Goal: Find specific page/section: Find specific page/section

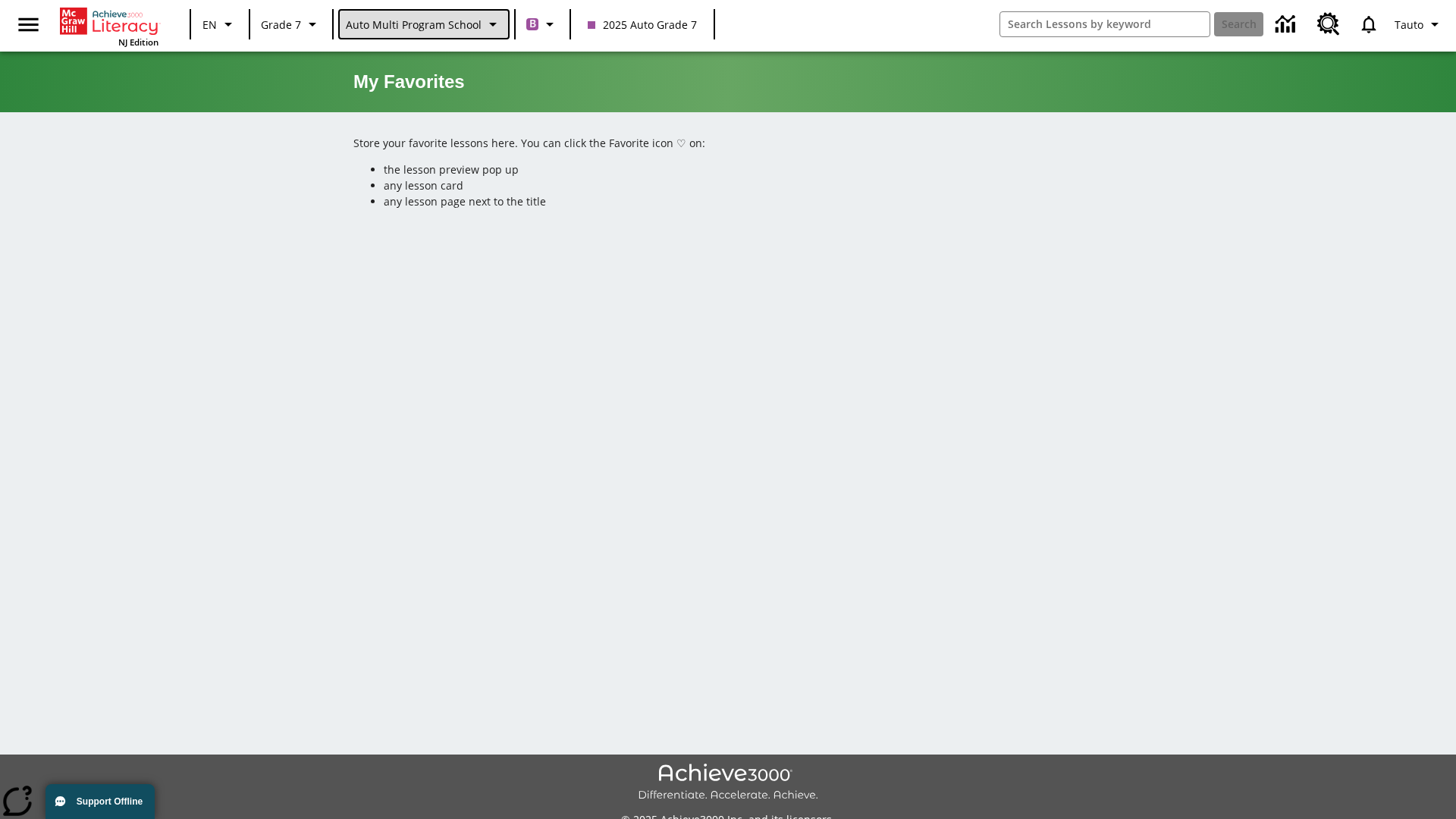
click at [422, 25] on span "Auto Multi program School" at bounding box center [414, 24] width 136 height 16
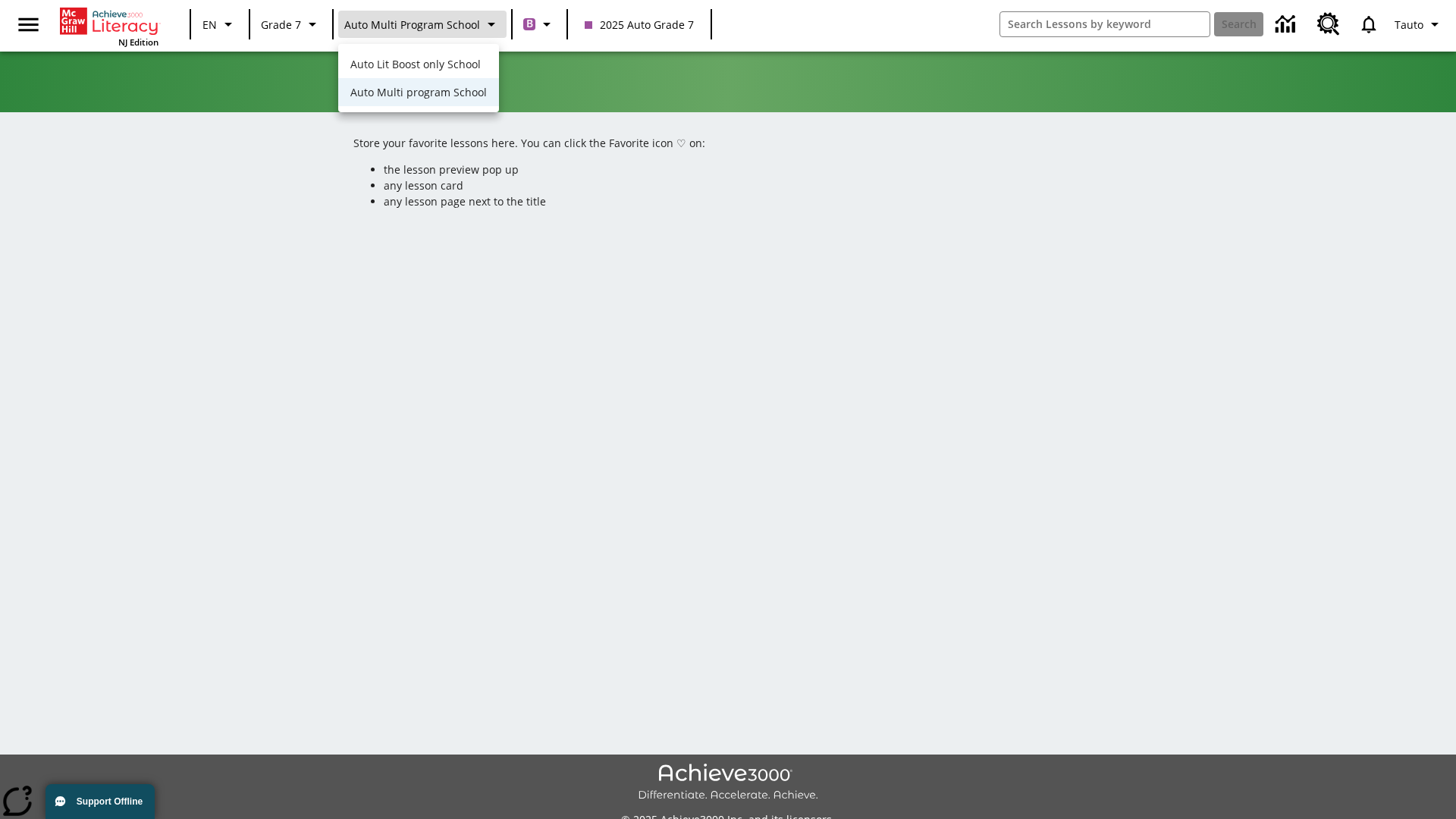
click at [418, 66] on span "Auto Lit Boost only School" at bounding box center [415, 63] width 130 height 16
